Goal: Find specific page/section: Find specific page/section

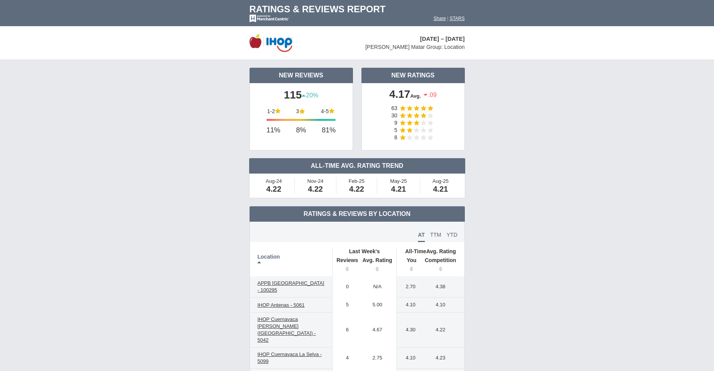
click at [606, 150] on td "New Reviews 115 20%" at bounding box center [357, 133] width 714 height 146
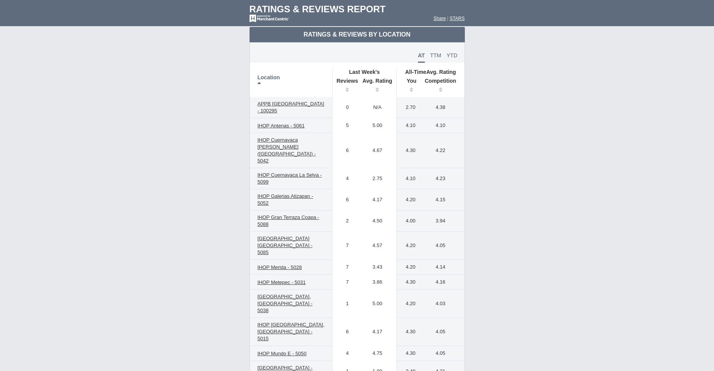
scroll to position [185, 0]
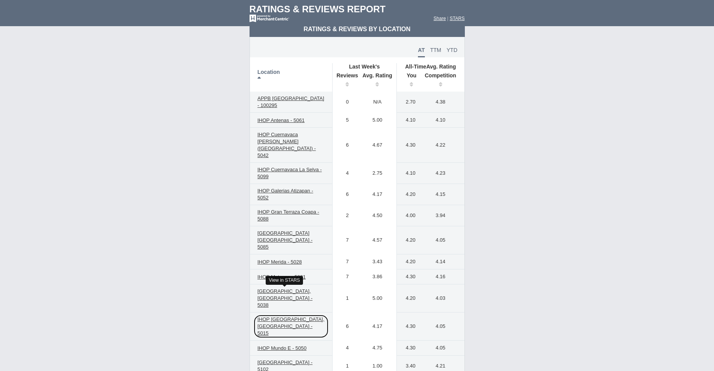
click at [281, 316] on span "IHOP [GEOGRAPHIC_DATA], [GEOGRAPHIC_DATA] - 5015" at bounding box center [291, 326] width 67 height 20
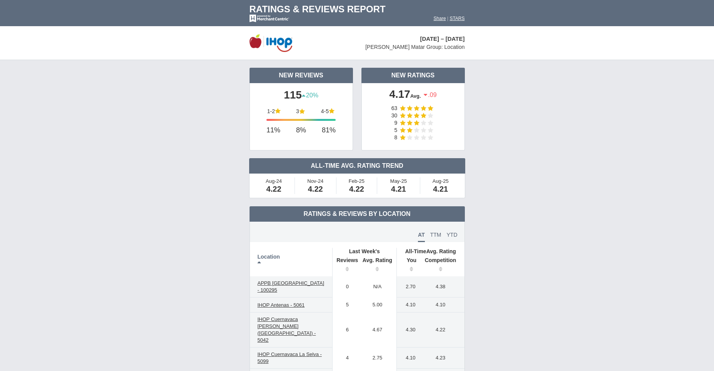
click at [540, 120] on td "New Reviews 115 20%" at bounding box center [357, 133] width 714 height 146
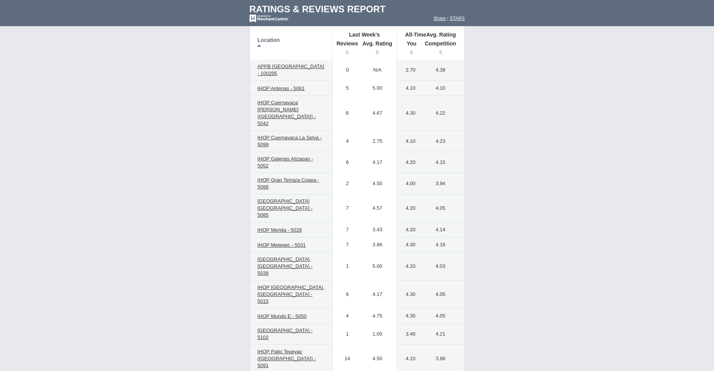
scroll to position [233, 0]
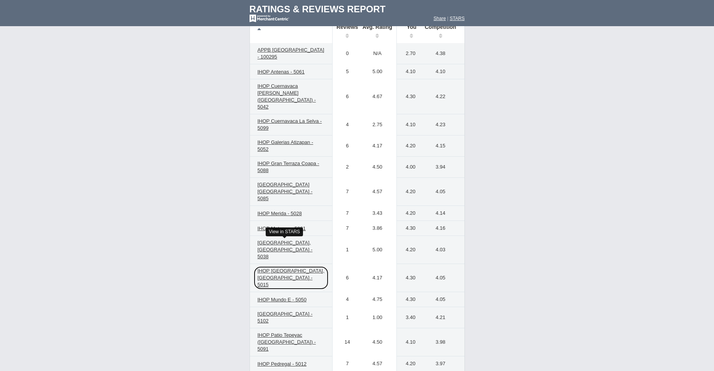
click at [299, 268] on span "IHOP [GEOGRAPHIC_DATA], [GEOGRAPHIC_DATA] - 5015" at bounding box center [291, 278] width 67 height 20
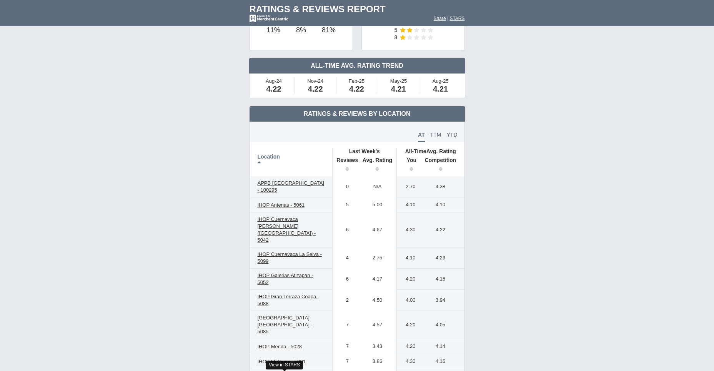
scroll to position [75, 0]
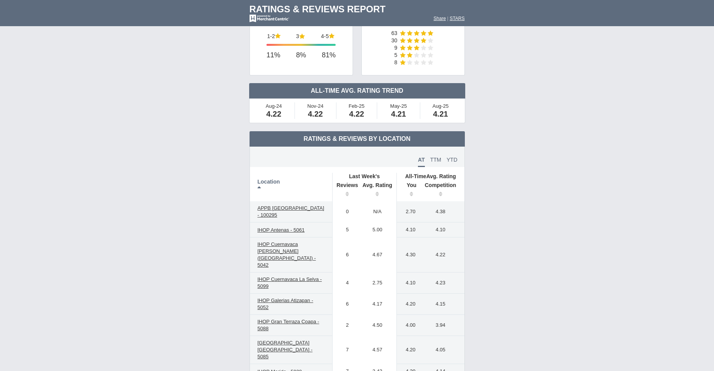
drag, startPoint x: 456, startPoint y: 44, endPoint x: 496, endPoint y: 254, distance: 213.3
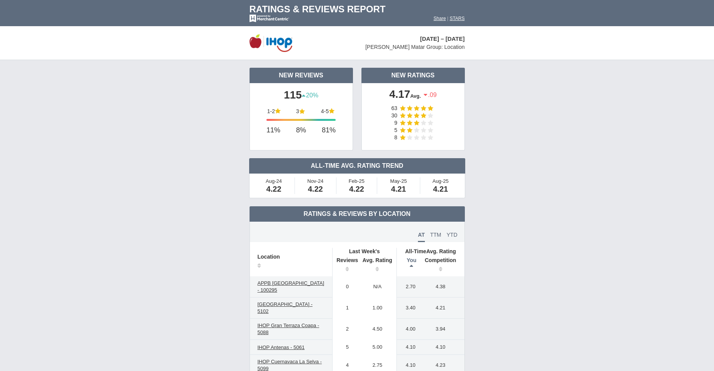
scroll to position [167, 0]
